Goal: Transaction & Acquisition: Purchase product/service

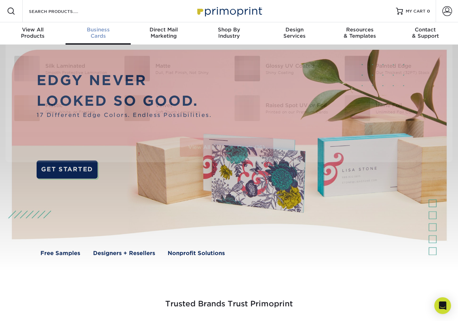
click at [102, 41] on link "Business Cards" at bounding box center [99, 33] width 66 height 22
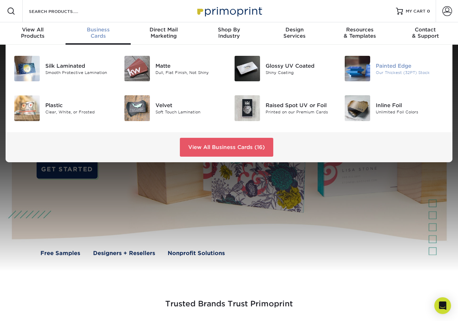
click at [359, 65] on img at bounding box center [357, 68] width 25 height 25
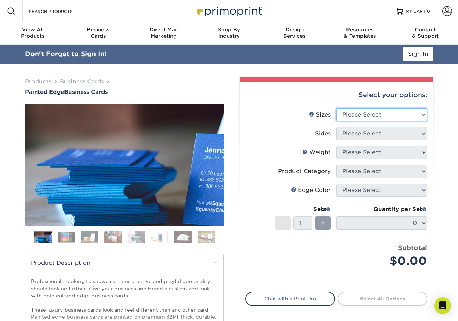
click at [405, 116] on select "Please Select 2" x 3.5" - Standard 2.125" x 3.375" - European 2.5" x 2.5" - Squ…" at bounding box center [382, 114] width 91 height 13
select select "2.00x3.50"
click at [337, 108] on select "Please Select 2" x 3.5" - Standard 2.125" x 3.375" - European 2.5" x 2.5" - Squ…" at bounding box center [382, 114] width 91 height 13
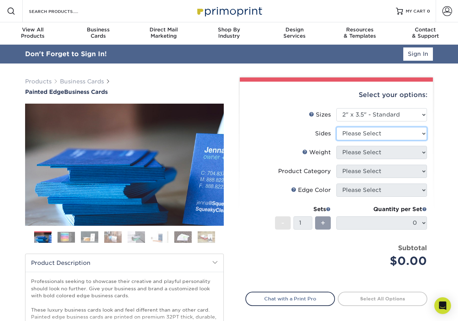
click at [397, 129] on select "Please Select Print Both Sides Print Front Only" at bounding box center [382, 133] width 91 height 13
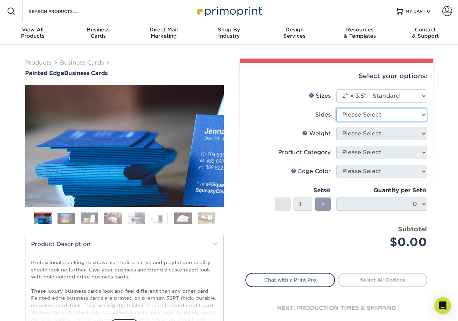
select select "13abbda7-1d64-4f25-8bb2-c179b224825d"
click at [337, 108] on select "Please Select Print Both Sides Print Front Only" at bounding box center [382, 114] width 91 height 13
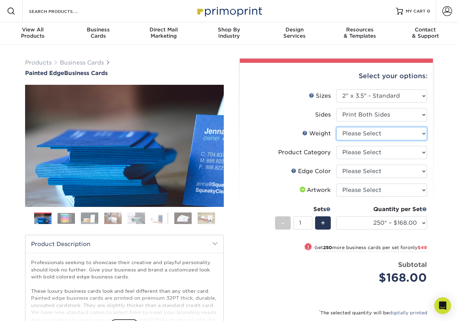
click at [377, 132] on select "Please Select 32PTUC" at bounding box center [382, 133] width 91 height 13
select select "32PTUC"
click at [337, 127] on select "Please Select 32PTUC" at bounding box center [382, 133] width 91 height 13
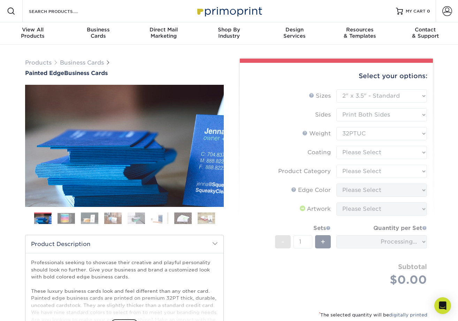
click at [377, 149] on form "Sizes Help Sizes Please Select 2" x 3.5" - Standard 2.125" x 3.375" - European …" at bounding box center [337, 195] width 182 height 213
click at [373, 154] on form "Sizes Help Sizes Please Select 2" x 3.5" - Standard 2.125" x 3.375" - European …" at bounding box center [337, 195] width 182 height 213
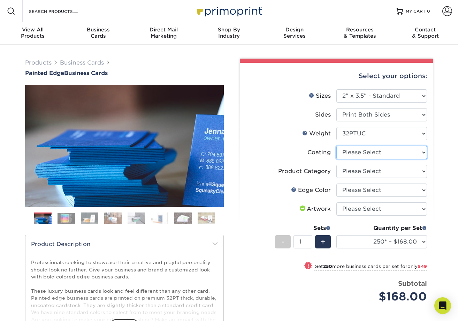
click at [375, 155] on select at bounding box center [382, 152] width 91 height 13
click at [337, 146] on select at bounding box center [382, 152] width 91 height 13
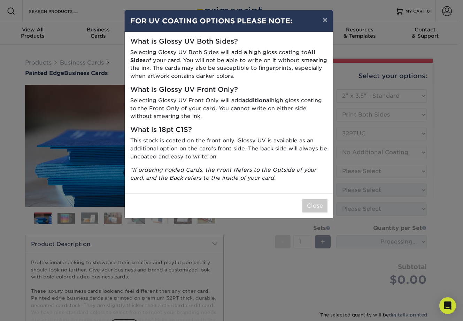
click at [370, 166] on div "× FOR UV COATING OPTIONS PLEASE NOTE: What is Glossy UV Both Sides? Selecting G…" at bounding box center [231, 160] width 463 height 321
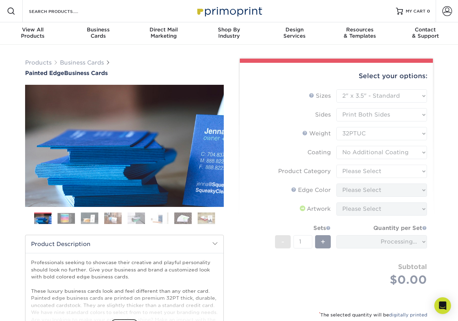
click at [376, 155] on form "Sizes Help Sizes Please Select 2" x 3.5" - Standard 2.125" x 3.375" - European …" at bounding box center [337, 195] width 182 height 213
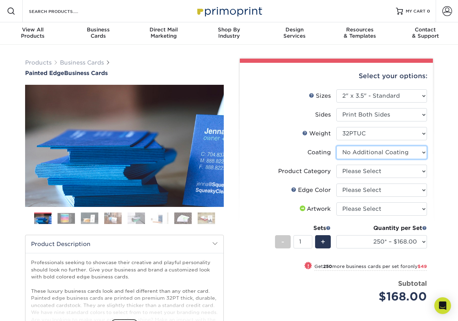
click at [366, 150] on select at bounding box center [382, 152] width 91 height 13
select select "-1"
click at [337, 146] on select at bounding box center [382, 152] width 91 height 13
select select
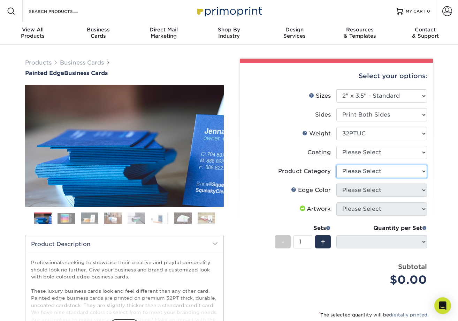
click at [361, 174] on select "Please Select Business Cards" at bounding box center [382, 171] width 91 height 13
select select "3b5148f1-0588-4f88-a218-97bcfdce65c1"
click at [337, 165] on select "Please Select Business Cards" at bounding box center [382, 171] width 91 height 13
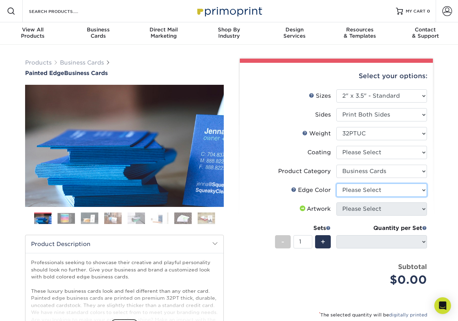
click at [361, 189] on select "Please Select Charcoal Black Brown Blue Pearlescent Blue Pearlescent Gold Pearl…" at bounding box center [382, 189] width 91 height 13
select select "2493b29d-3df2-4c24-aeb8-2434d1fbbe64"
click at [337, 183] on select "Please Select Charcoal Black Brown Blue Pearlescent Blue Pearlescent Gold Pearl…" at bounding box center [382, 189] width 91 height 13
click at [347, 192] on select "Please Select Charcoal Black Brown Blue Pearlescent Blue Pearlescent Gold Pearl…" at bounding box center [382, 189] width 91 height 13
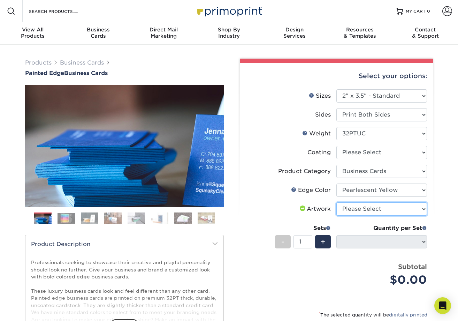
click at [367, 208] on select "Please Select I will upload files I need a design - $100" at bounding box center [382, 208] width 91 height 13
select select "upload"
click at [337, 202] on select "Please Select I will upload files I need a design - $100" at bounding box center [382, 208] width 91 height 13
click at [386, 255] on div "Quantity per Set 250* – $168.00 500* – $217.00 1000* – $339.00 (Price includes …" at bounding box center [382, 240] width 91 height 32
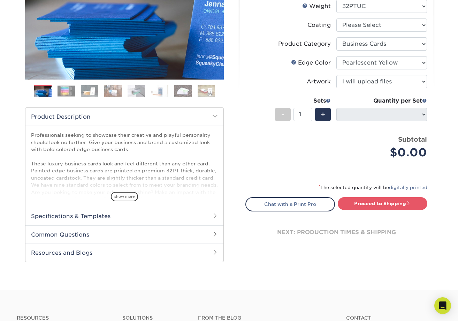
scroll to position [139, 0]
